Goal: Task Accomplishment & Management: Use online tool/utility

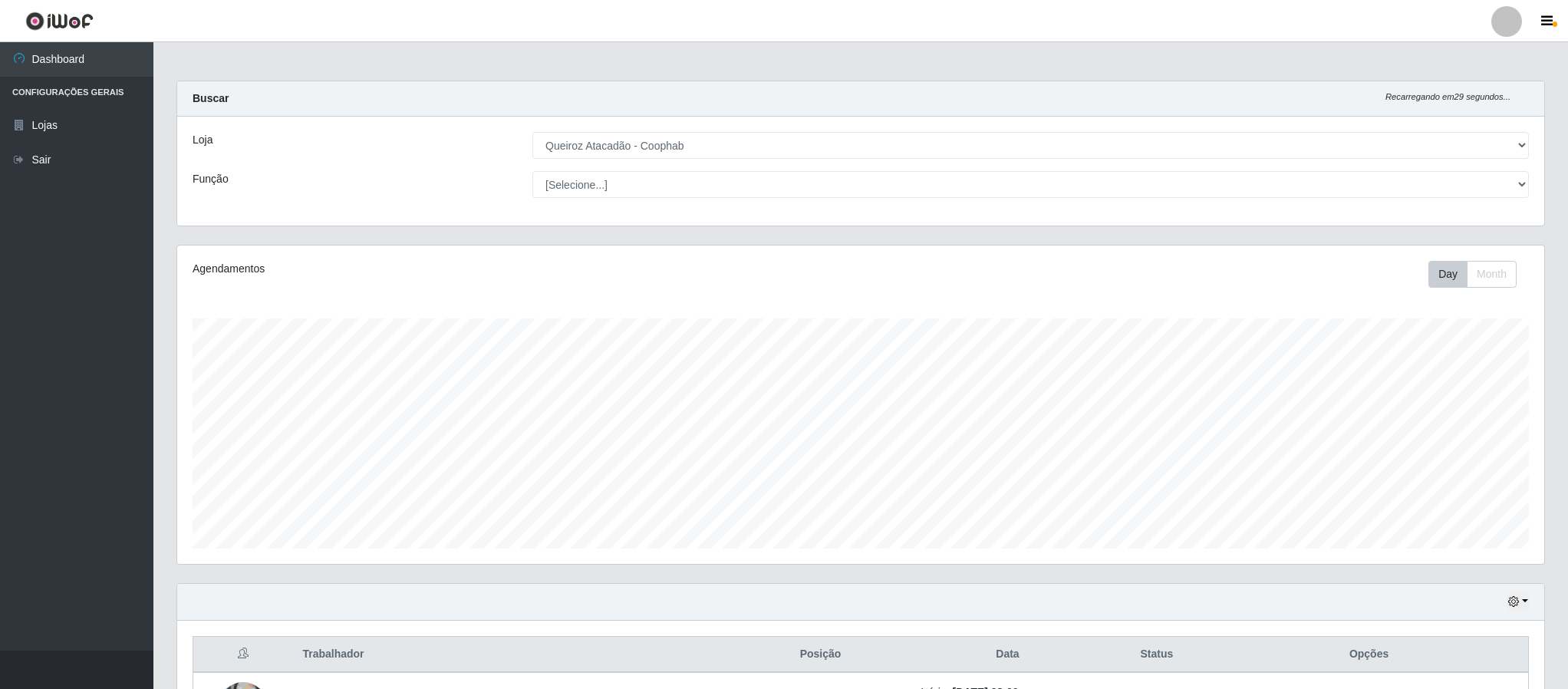
select select "463"
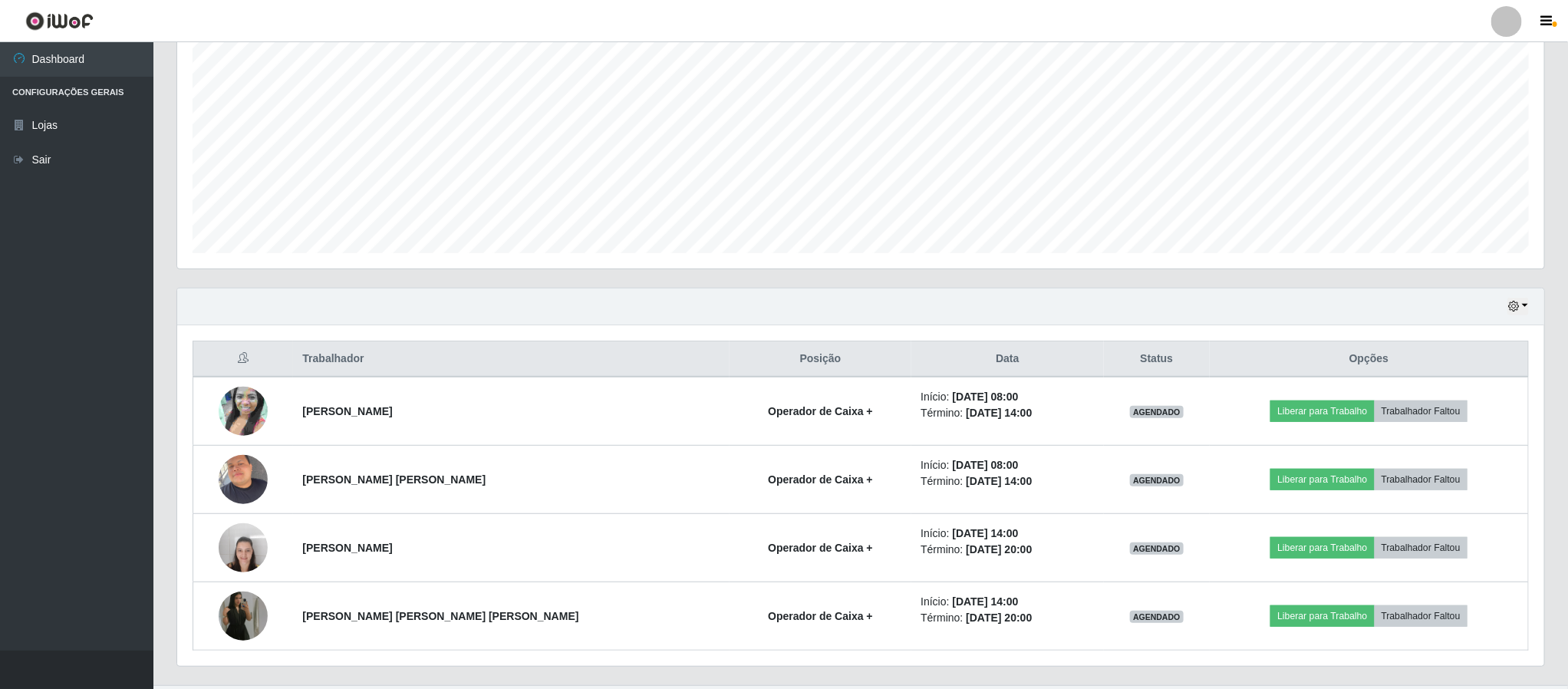
scroll to position [334, 0]
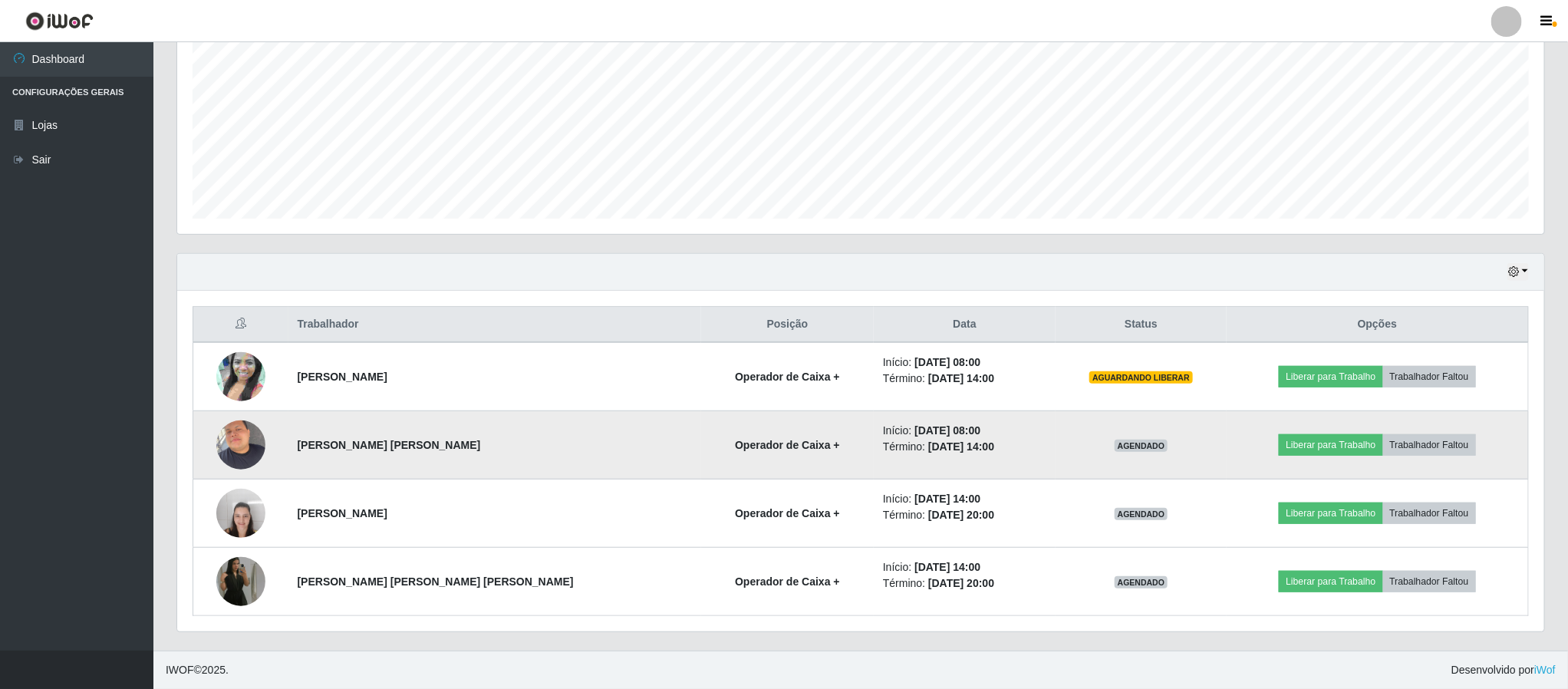
click at [265, 438] on img at bounding box center [240, 445] width 49 height 65
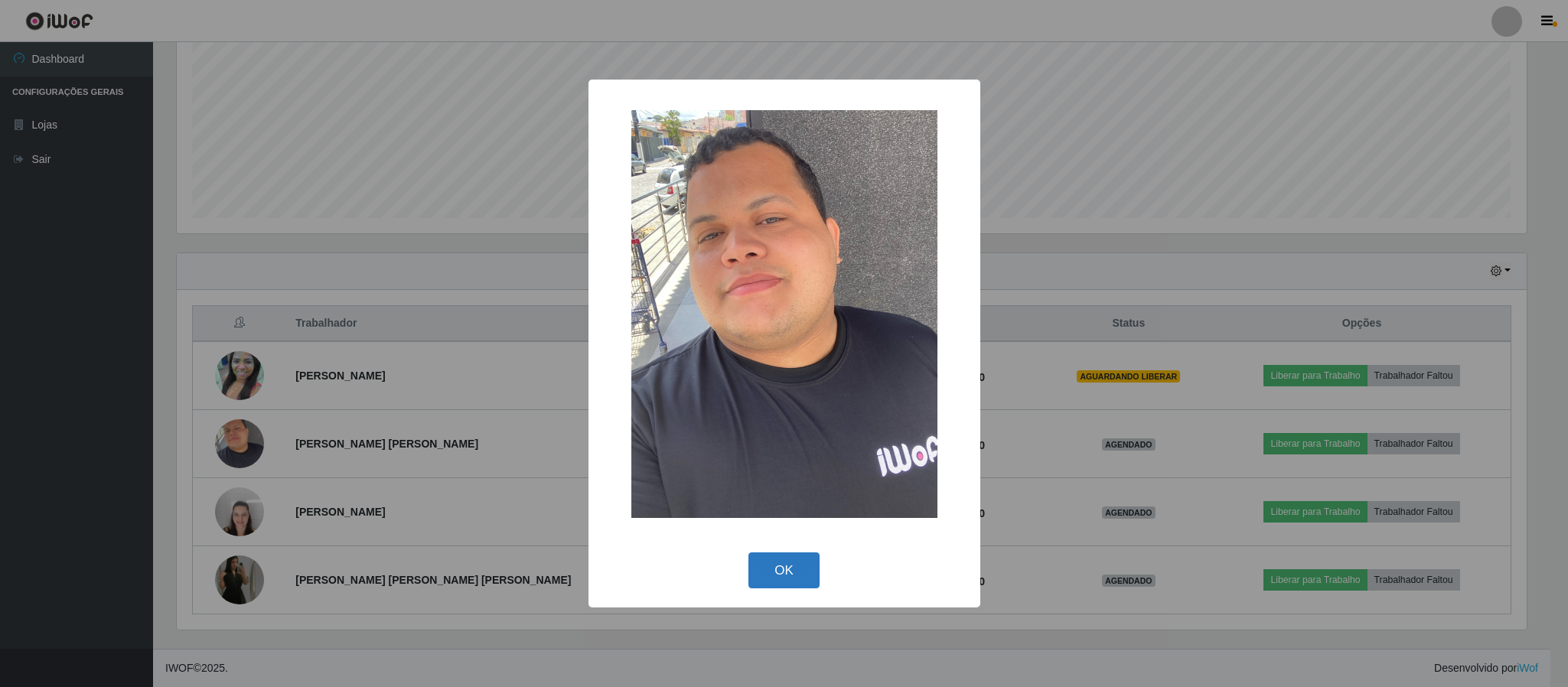
click at [798, 576] on button "OK" at bounding box center [784, 570] width 71 height 36
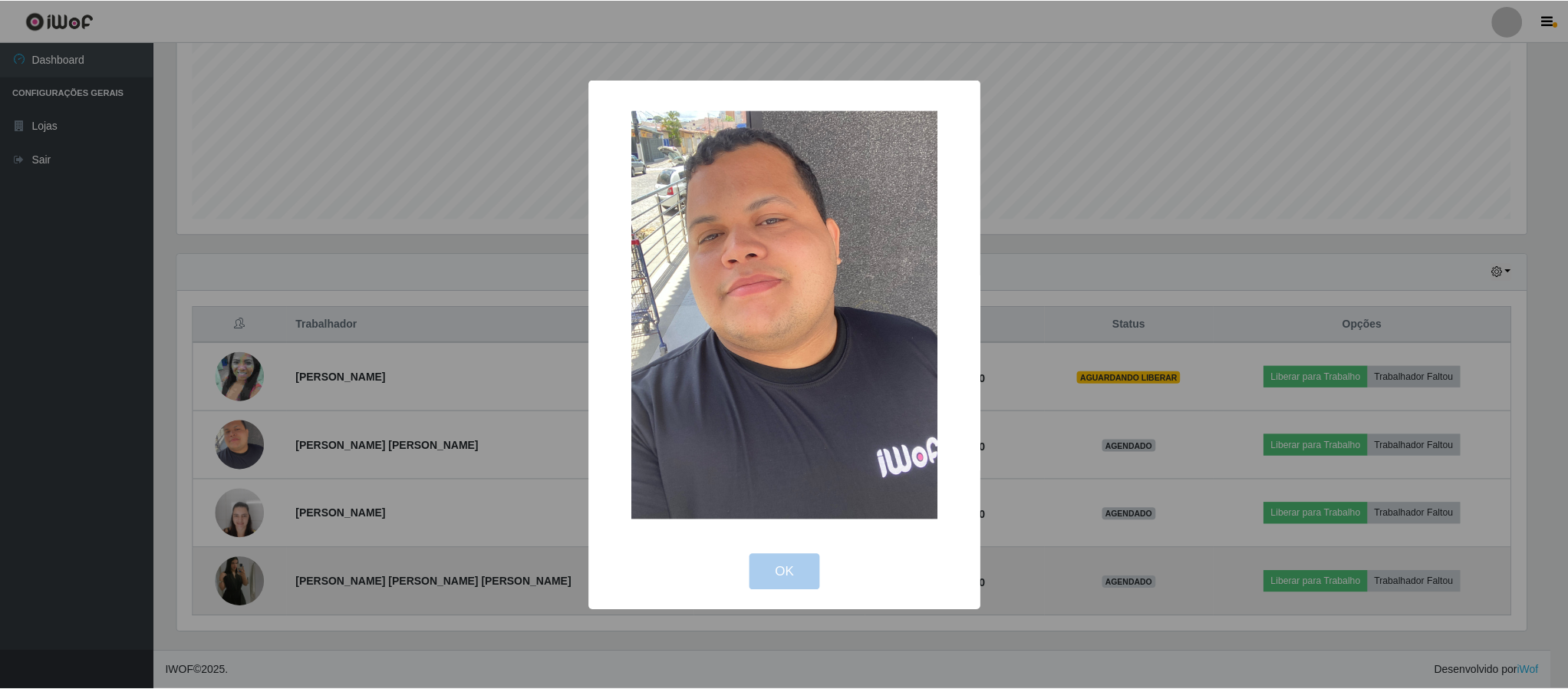
scroll to position [320, 1365]
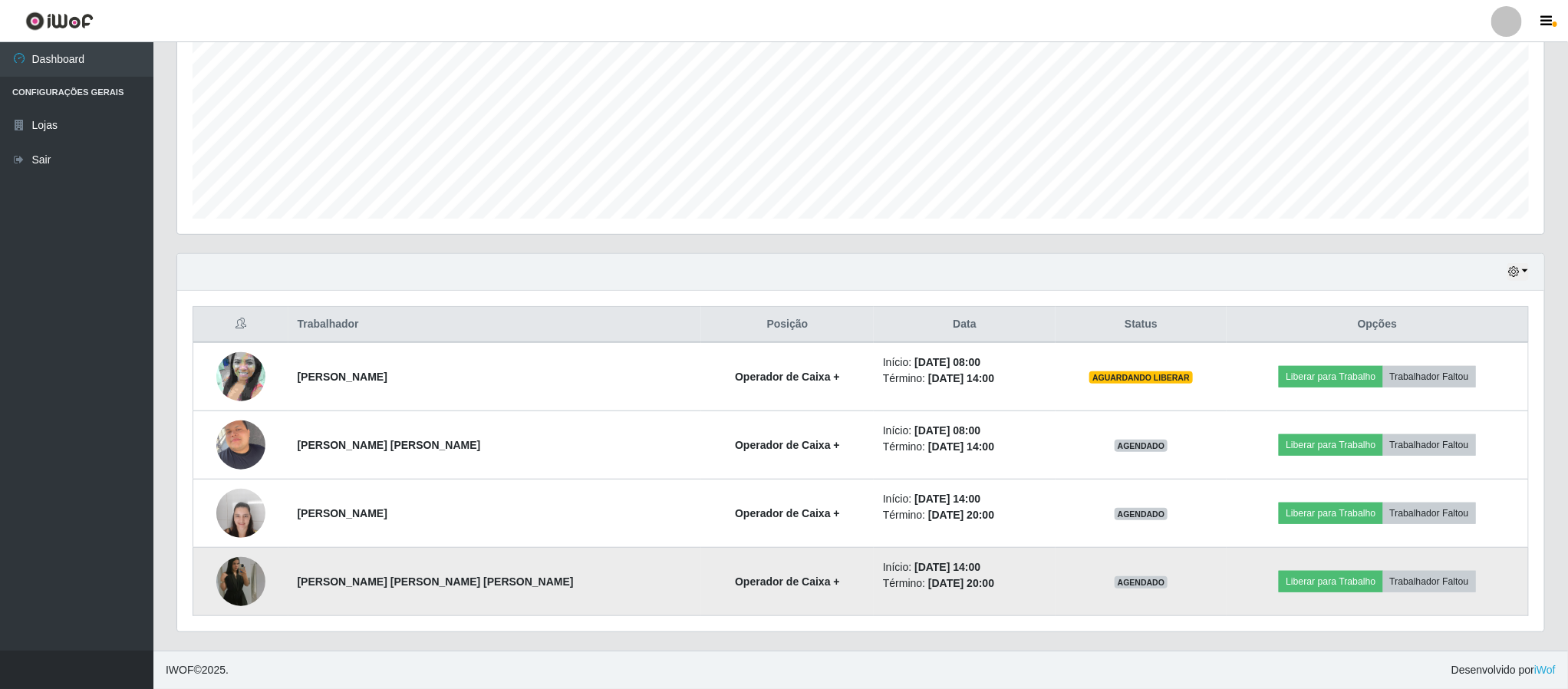
click at [260, 584] on img at bounding box center [240, 581] width 49 height 87
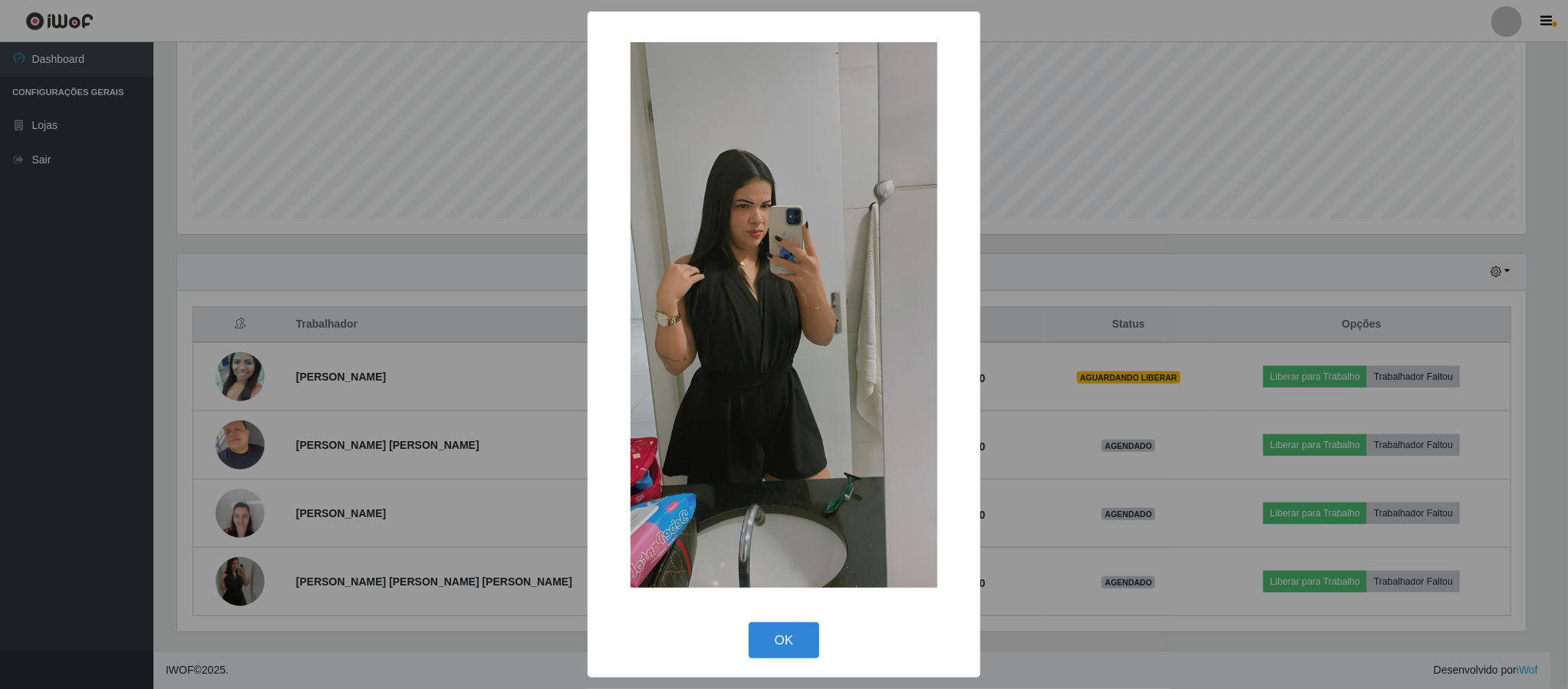
scroll to position [320, 1353]
click at [778, 647] on button "OK" at bounding box center [786, 640] width 71 height 37
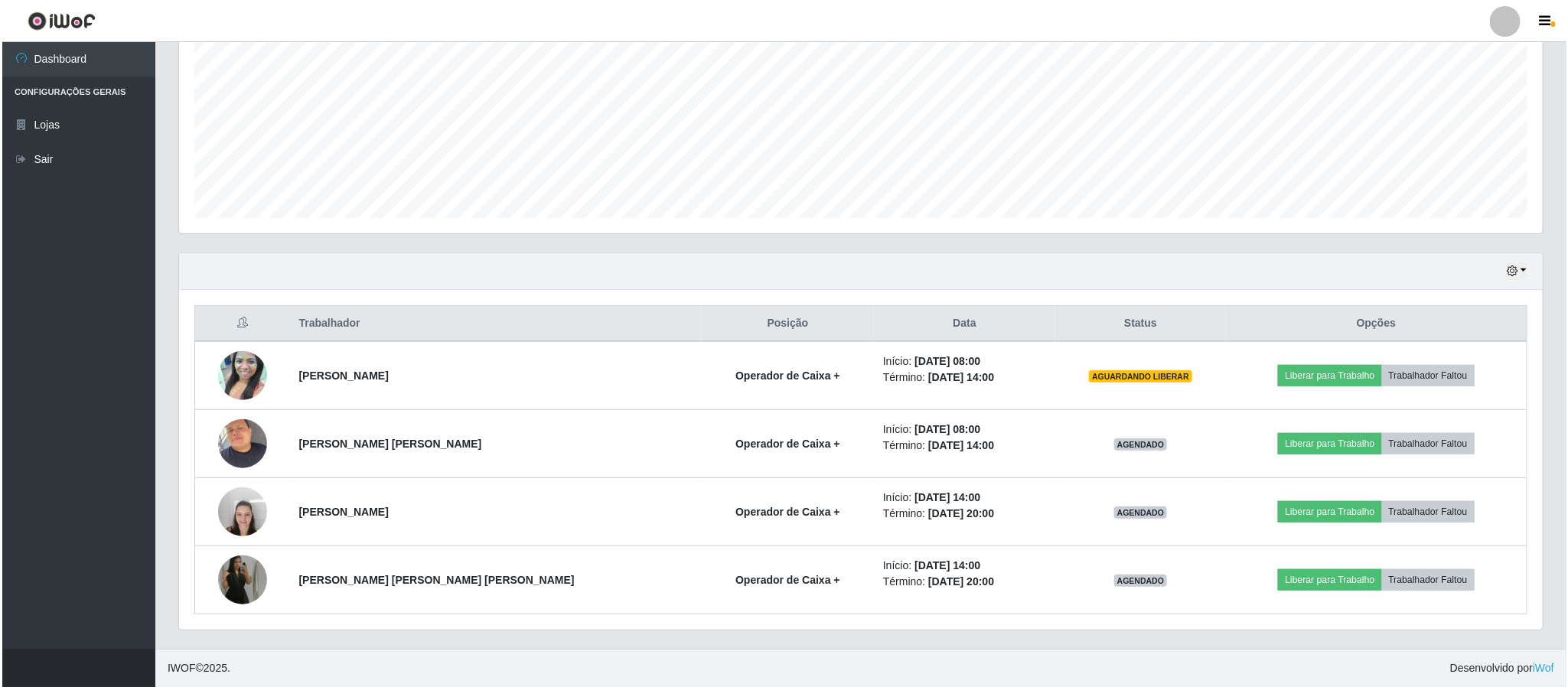
scroll to position [319, 1362]
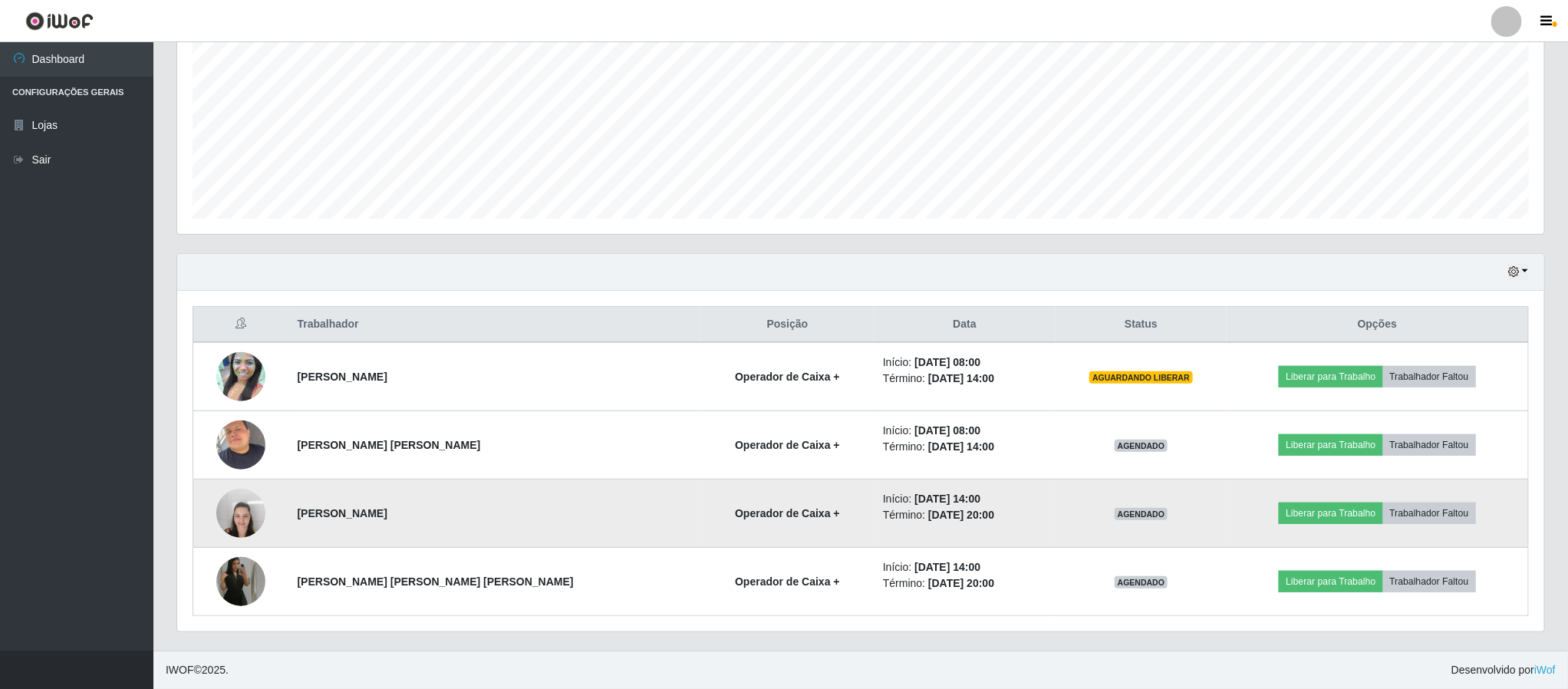
click at [263, 523] on img at bounding box center [240, 513] width 49 height 65
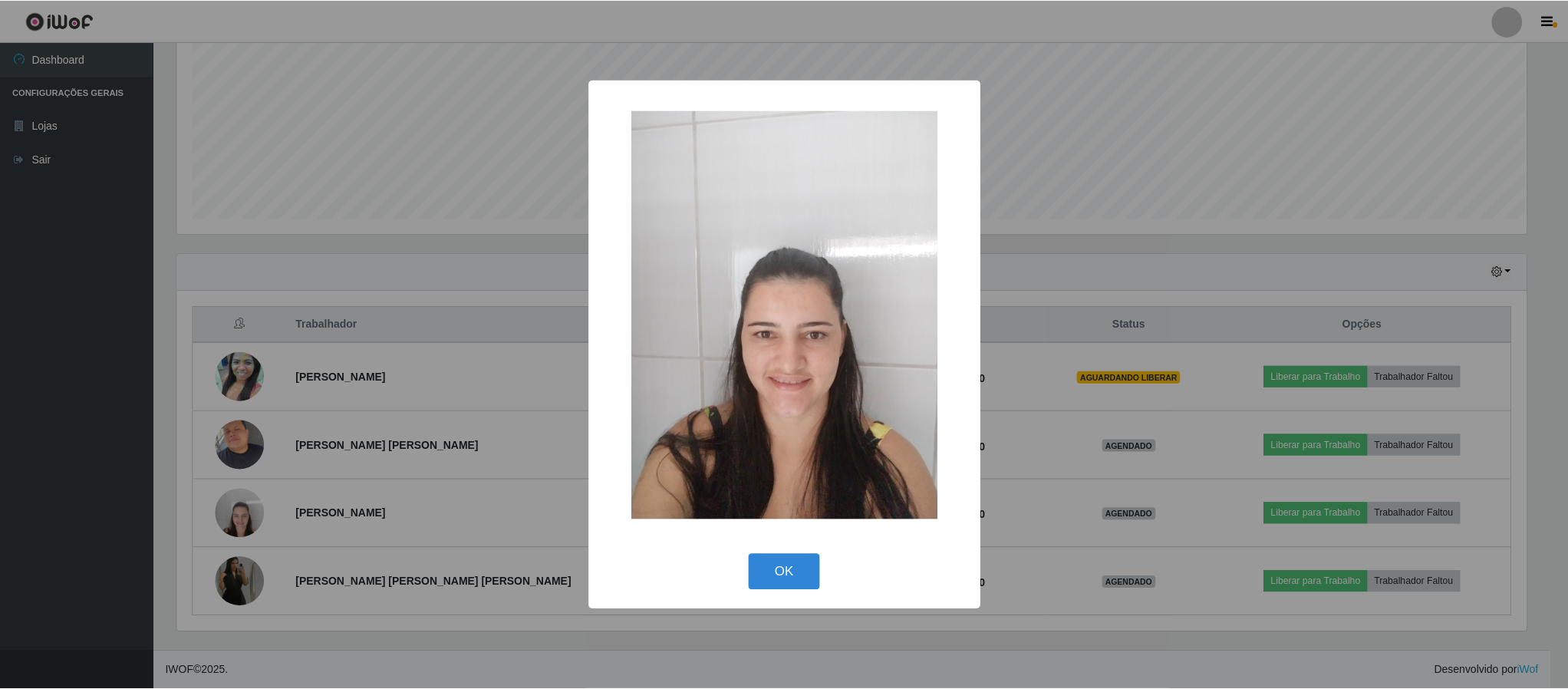
scroll to position [320, 1353]
click at [778, 557] on button "OK" at bounding box center [786, 572] width 71 height 37
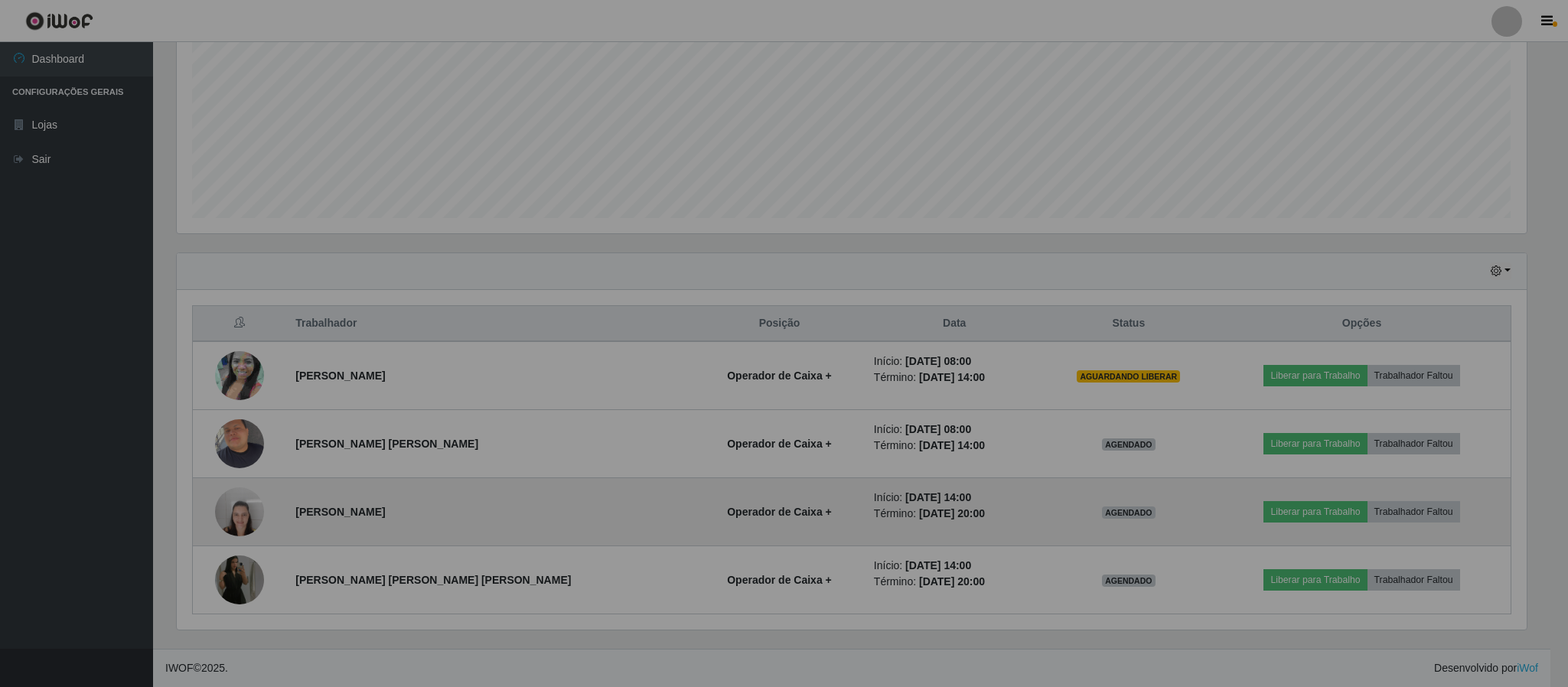
scroll to position [319, 1362]
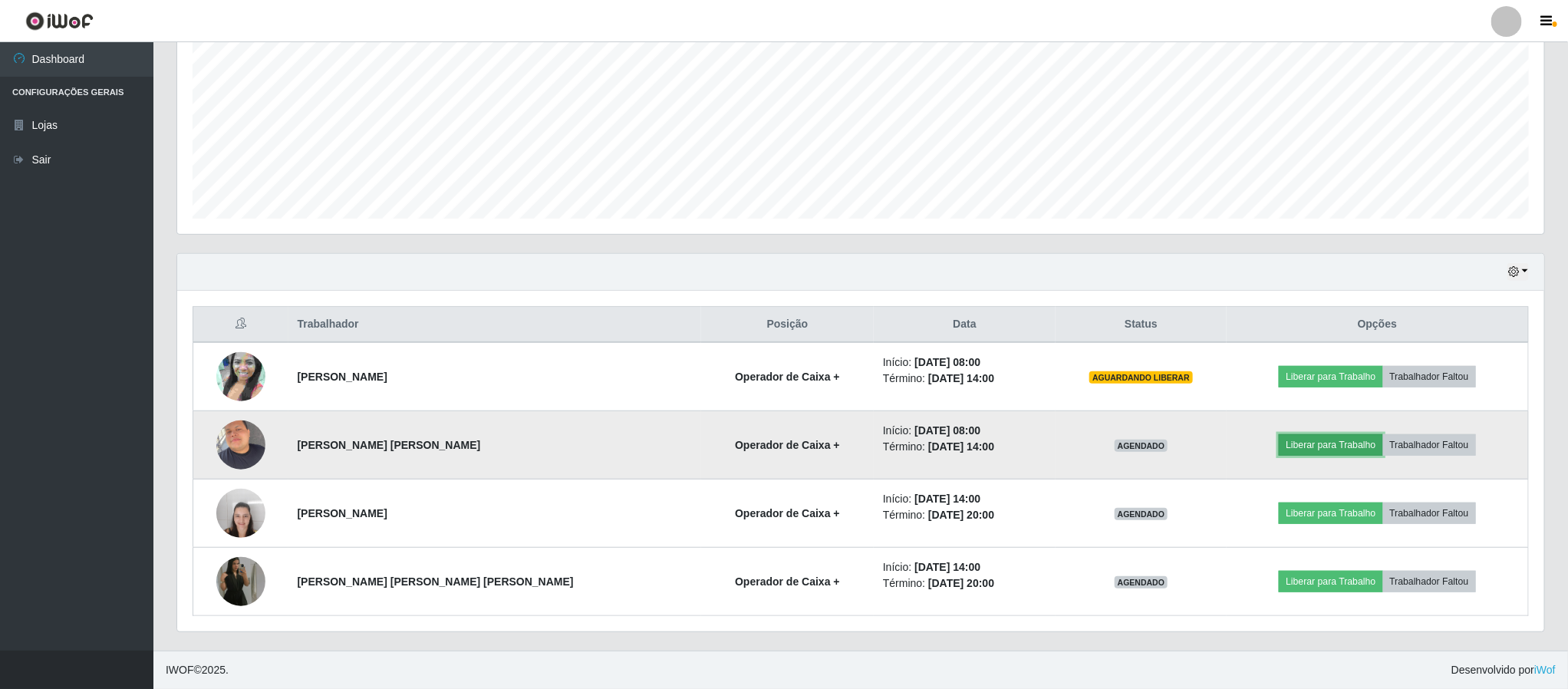
click at [1307, 442] on button "Liberar para Trabalho" at bounding box center [1331, 445] width 104 height 21
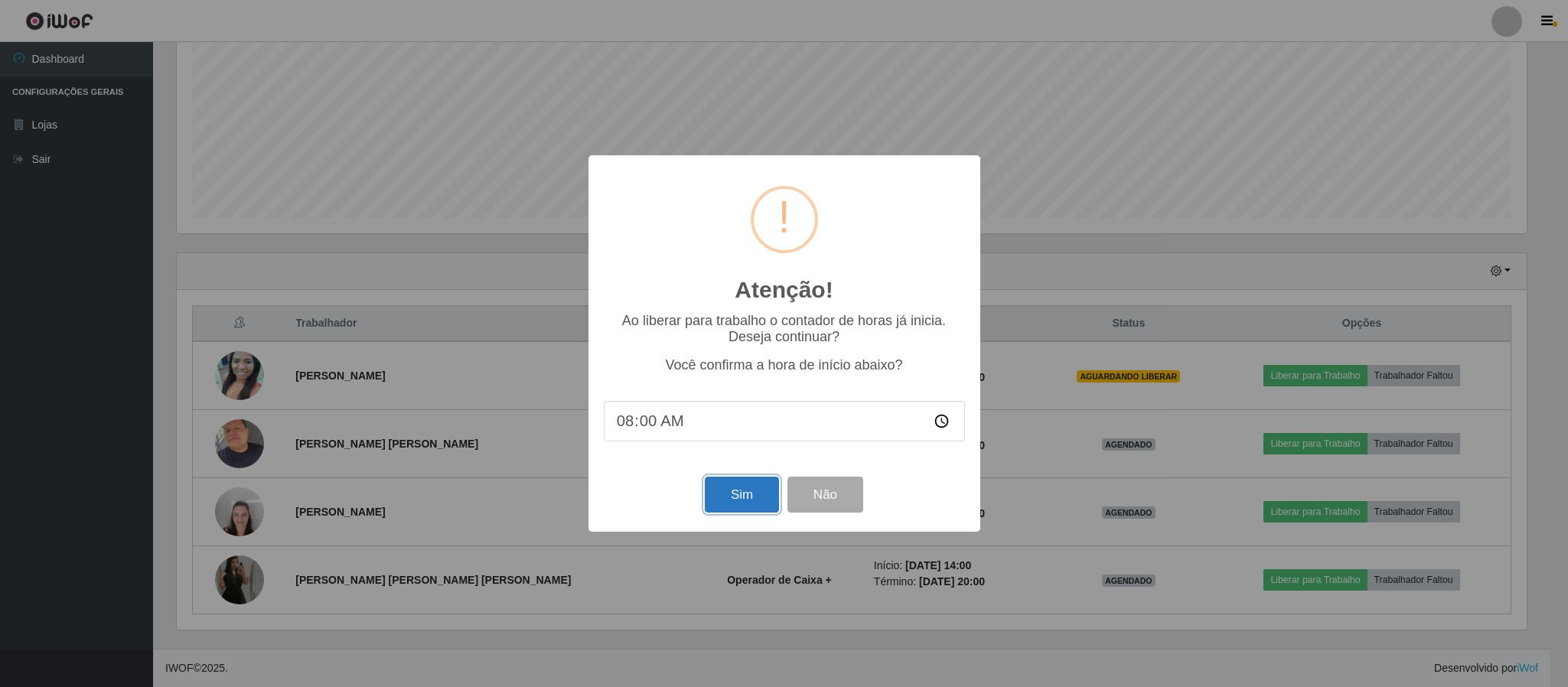
click at [740, 492] on button "Sim" at bounding box center [741, 494] width 74 height 36
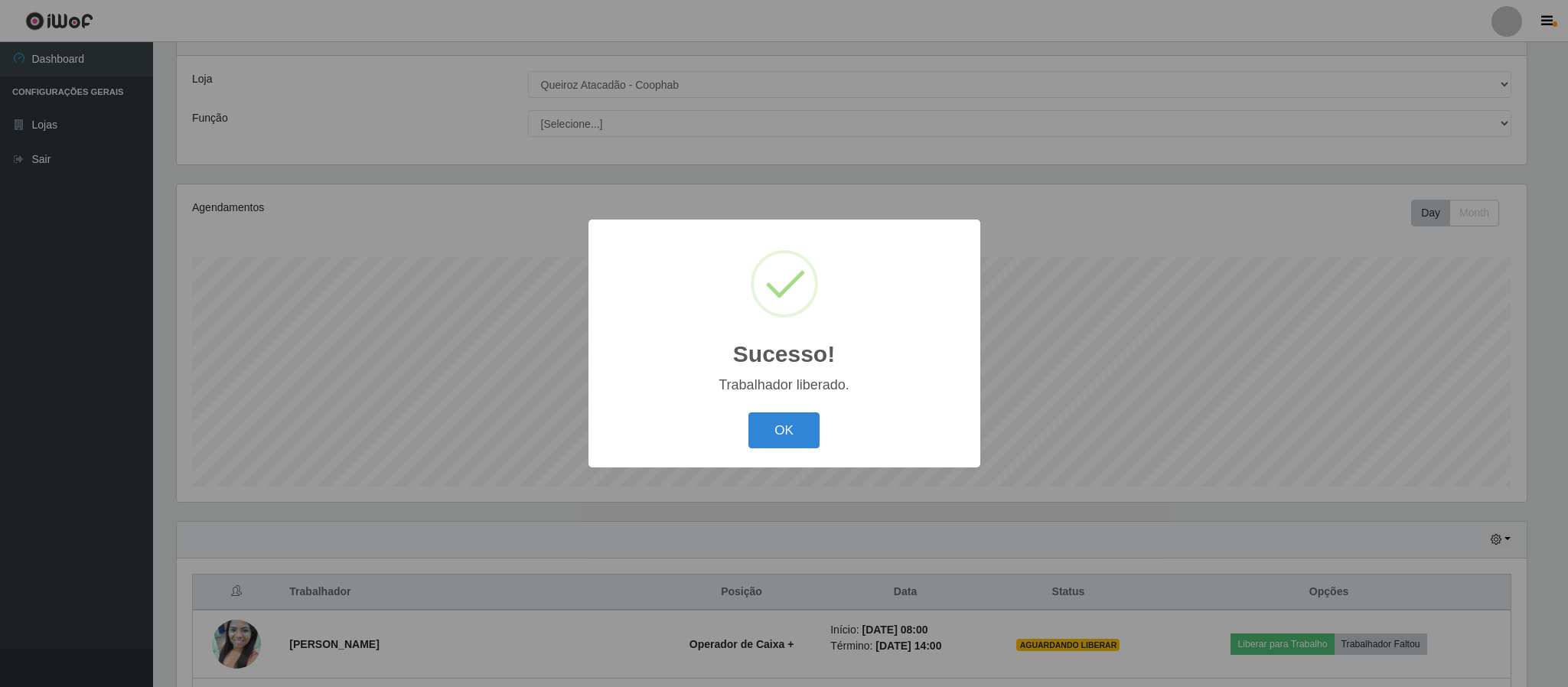
drag, startPoint x: 801, startPoint y: 429, endPoint x: 1185, endPoint y: 413, distance: 384.3
click at [849, 421] on div "OK Cancel" at bounding box center [784, 430] width 361 height 44
click at [795, 423] on button "OK" at bounding box center [784, 430] width 71 height 36
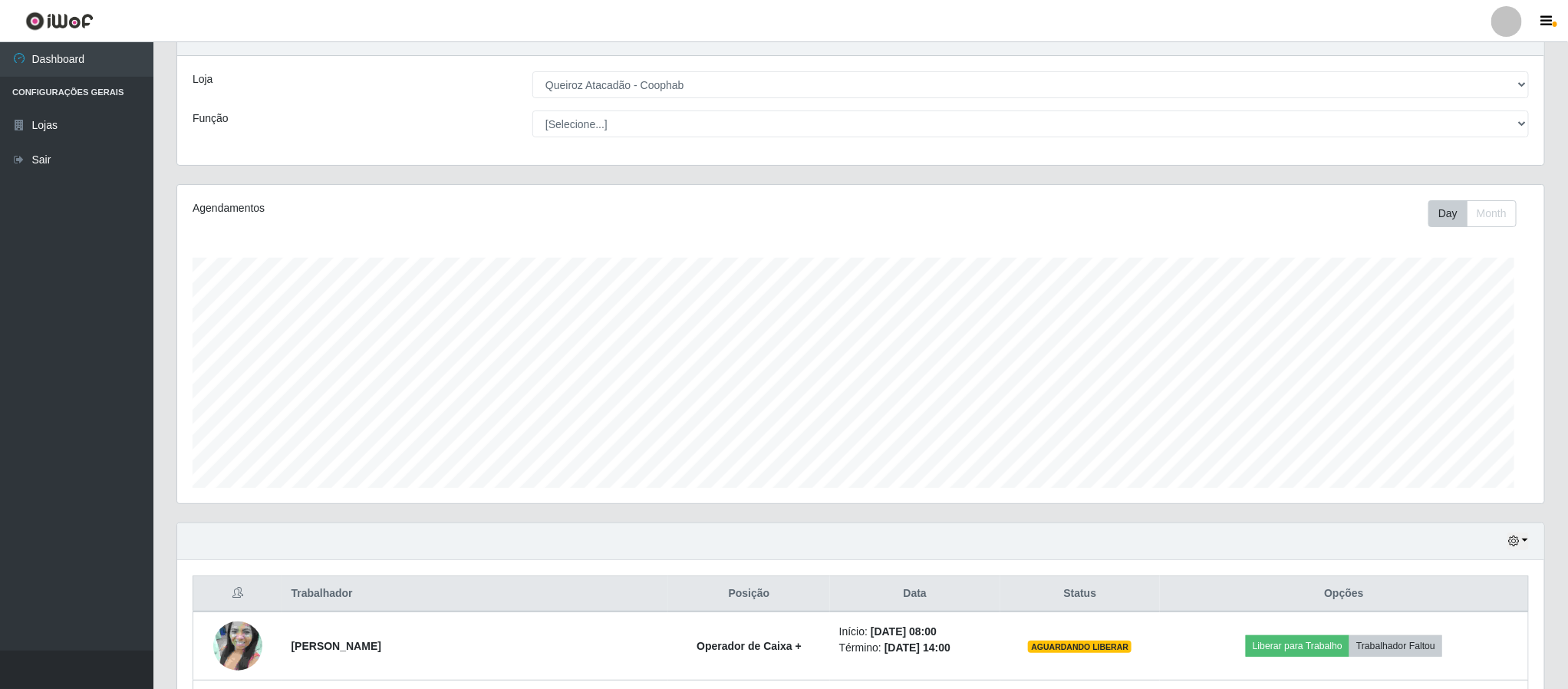
scroll to position [320, 1365]
